Goal: Task Accomplishment & Management: Complete application form

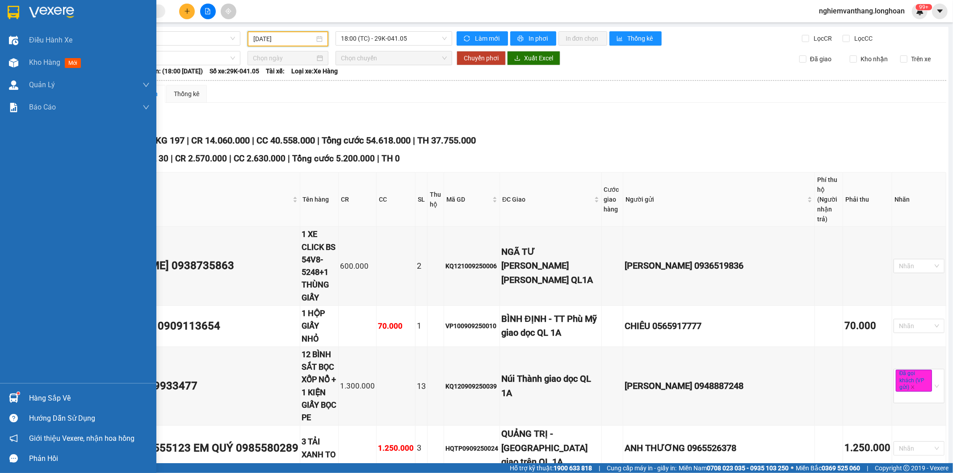
click at [11, 11] on img at bounding box center [14, 12] width 12 height 13
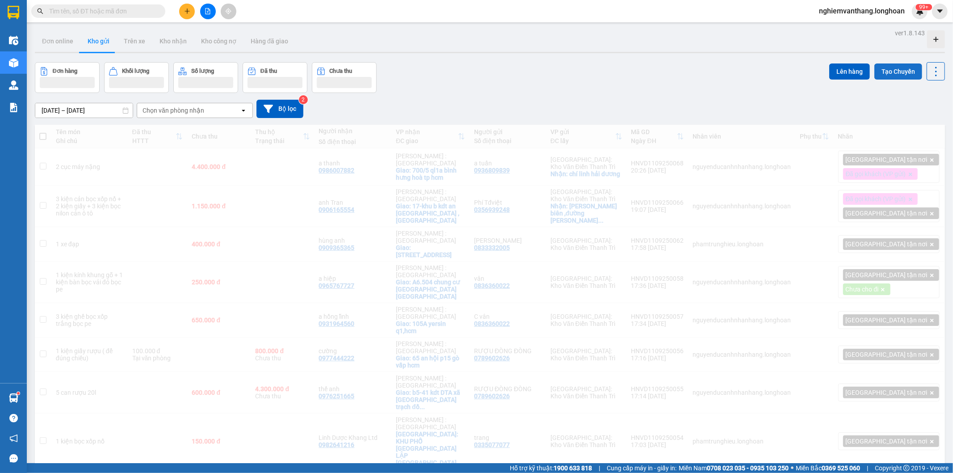
click at [887, 64] on button "Tạo Chuyến" at bounding box center [898, 71] width 48 height 16
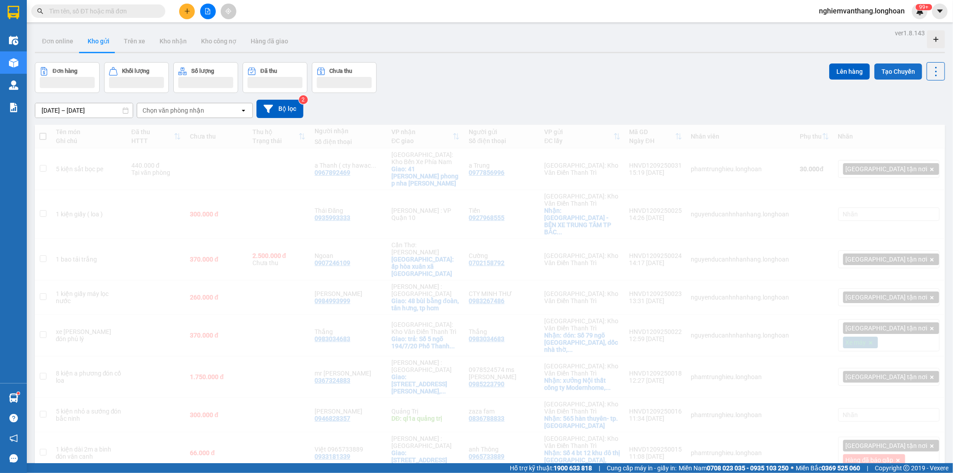
click at [886, 73] on div "Tăng cường chuyến chỉ chở hàng Tuyến Chọn tuyến đường [DATE] Chuyến Biển số xe …" at bounding box center [476, 236] width 953 height 473
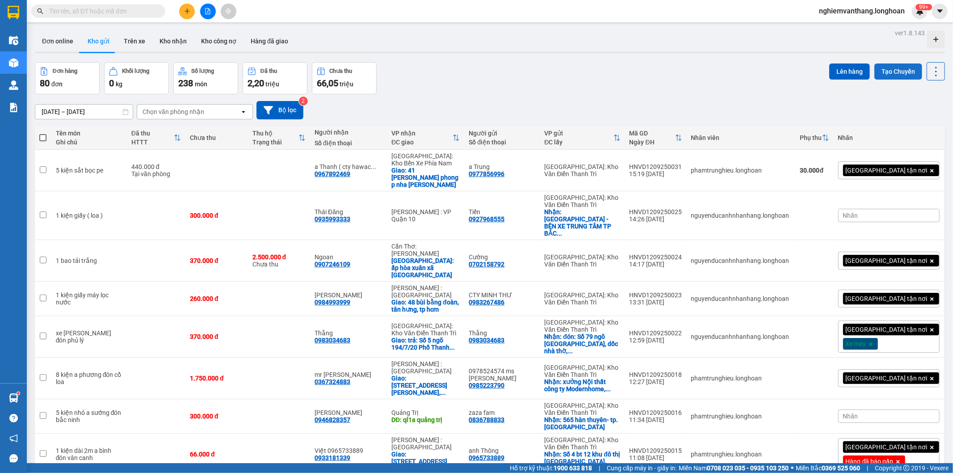
click at [892, 73] on button "Tạo Chuyến" at bounding box center [898, 71] width 48 height 16
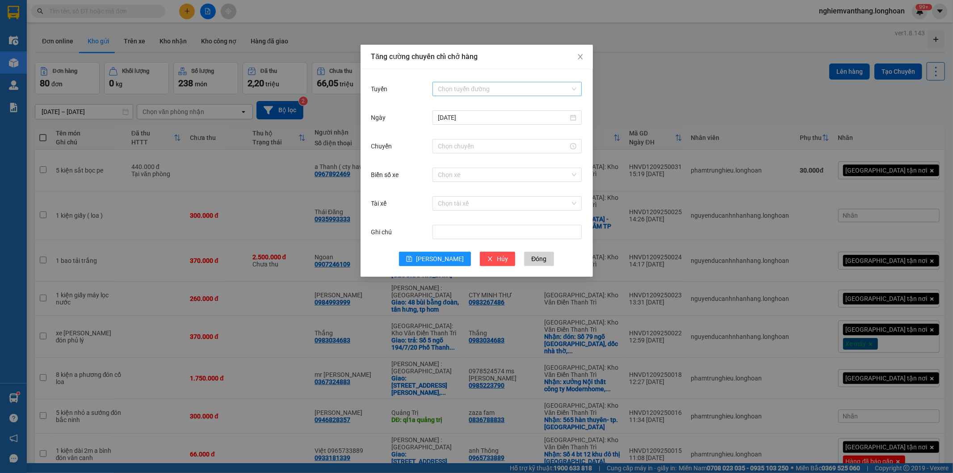
click at [459, 83] on input "Tuyến" at bounding box center [504, 88] width 132 height 13
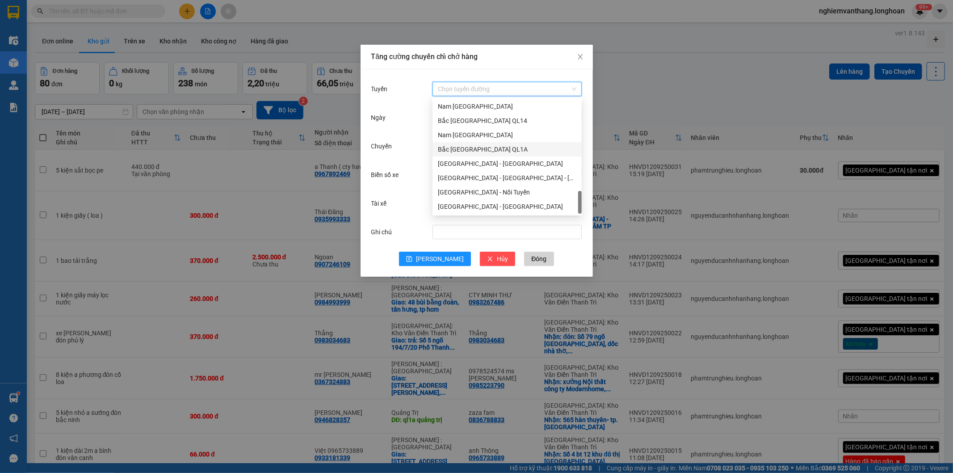
click at [485, 149] on div "Bắc [GEOGRAPHIC_DATA] QL1A" at bounding box center [507, 149] width 138 height 10
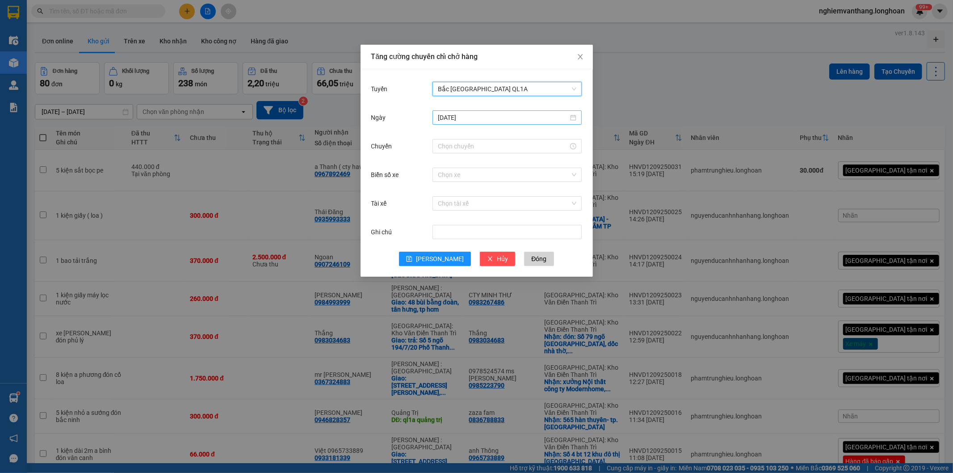
click at [487, 117] on input "[DATE]" at bounding box center [503, 118] width 130 height 10
type input "[DATE]"
click at [545, 180] on div "13" at bounding box center [542, 182] width 11 height 11
click at [458, 139] on div at bounding box center [506, 146] width 149 height 14
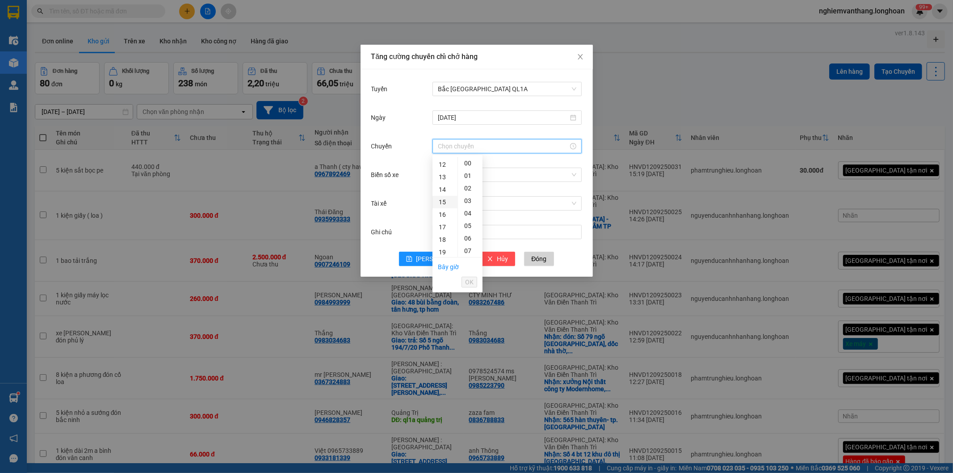
click at [447, 204] on div "15" at bounding box center [444, 202] width 25 height 13
type input "15:00"
click at [471, 282] on span "OK" at bounding box center [469, 282] width 8 height 10
click at [434, 253] on button "[PERSON_NAME]" at bounding box center [435, 258] width 72 height 14
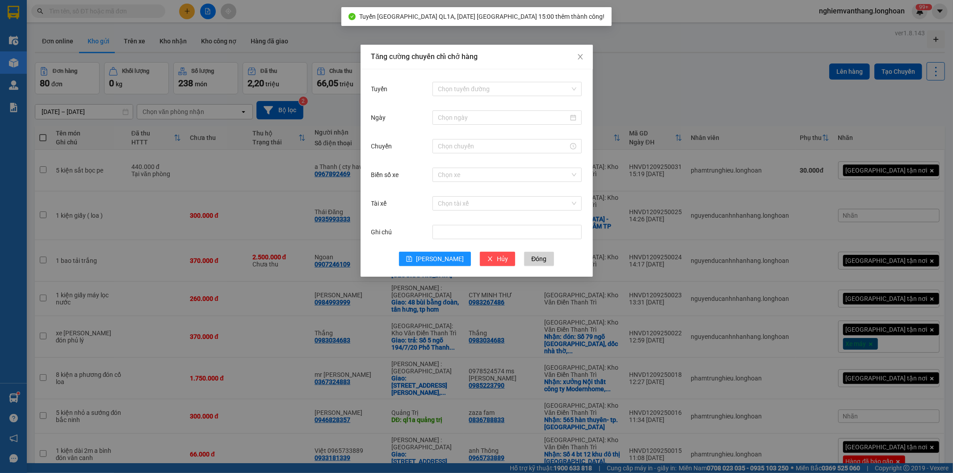
click at [665, 92] on div "Tăng cường chuyến chỉ chở hàng Tuyến Chọn tuyến đường Ngày Chuyến Biển số xe Ch…" at bounding box center [476, 236] width 953 height 473
